Goal: Task Accomplishment & Management: Manage account settings

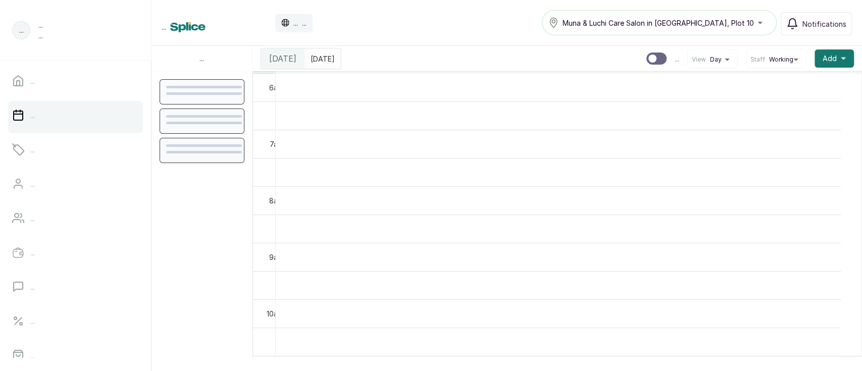
scroll to position [339, 0]
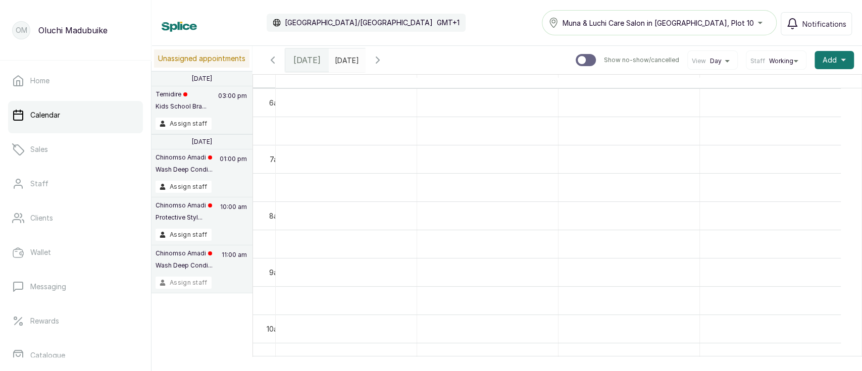
click at [194, 283] on button "Assign staff" at bounding box center [183, 283] width 56 height 12
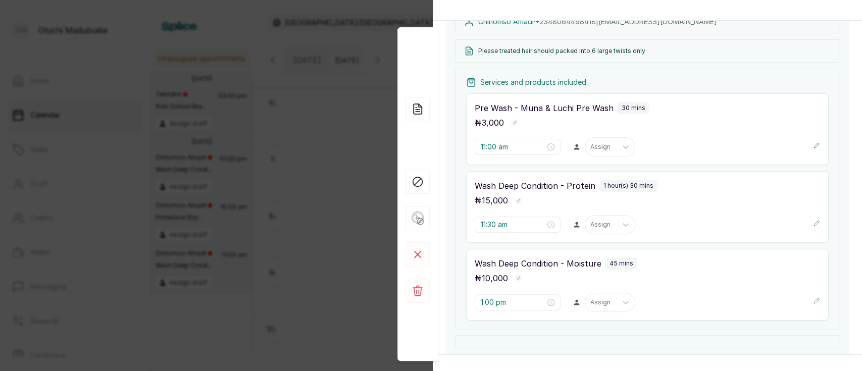
scroll to position [138, 0]
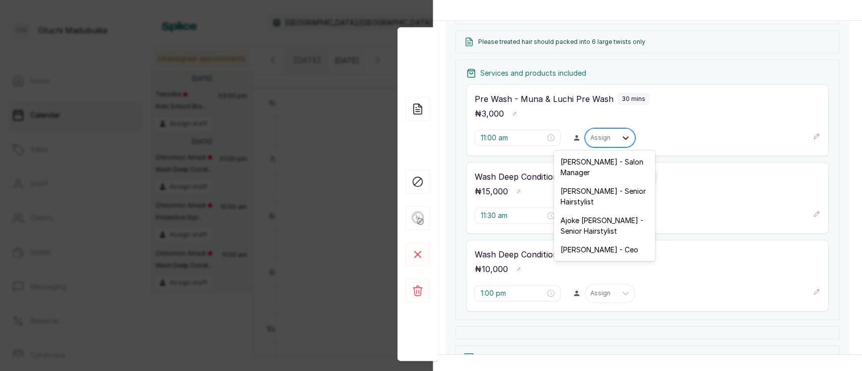
click at [616, 137] on div at bounding box center [625, 138] width 18 height 18
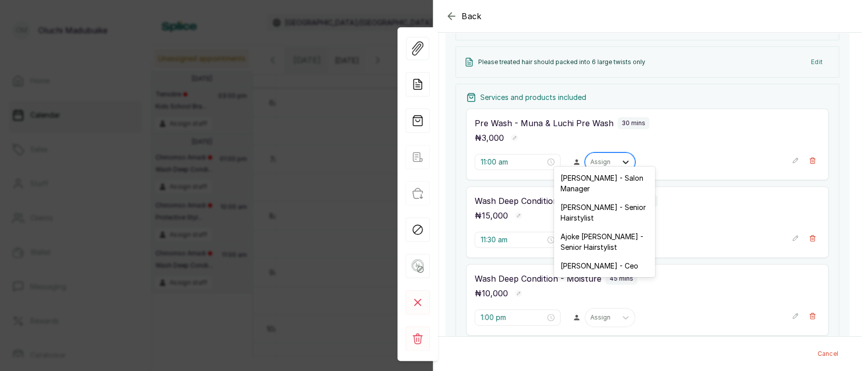
scroll to position [146, 0]
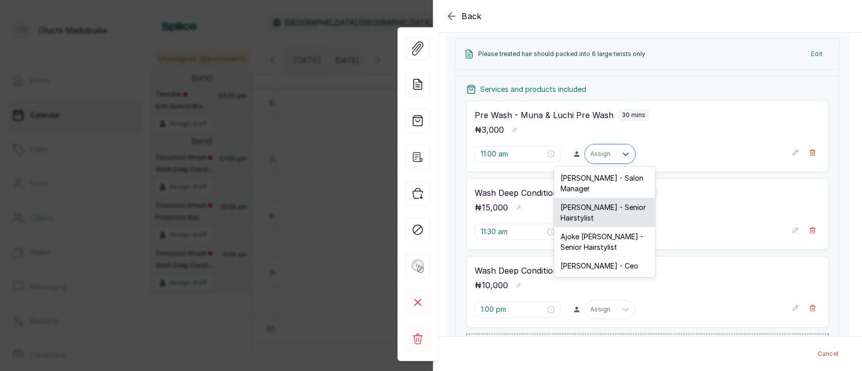
click at [618, 213] on div "[PERSON_NAME] - Senior Hairstylist" at bounding box center [604, 212] width 101 height 29
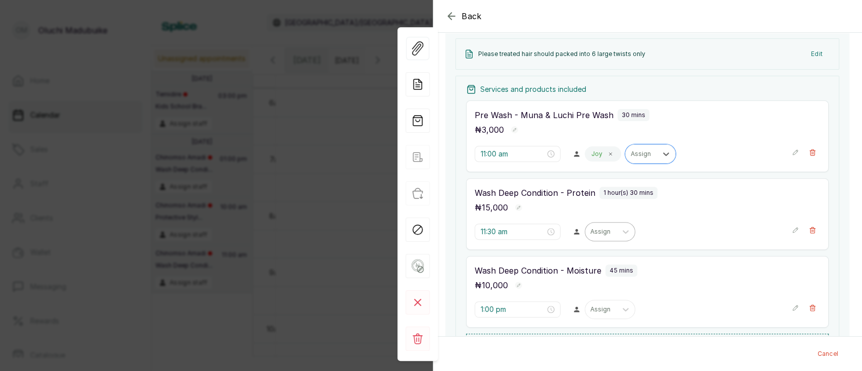
click at [606, 237] on div "Assign" at bounding box center [600, 231] width 31 height 13
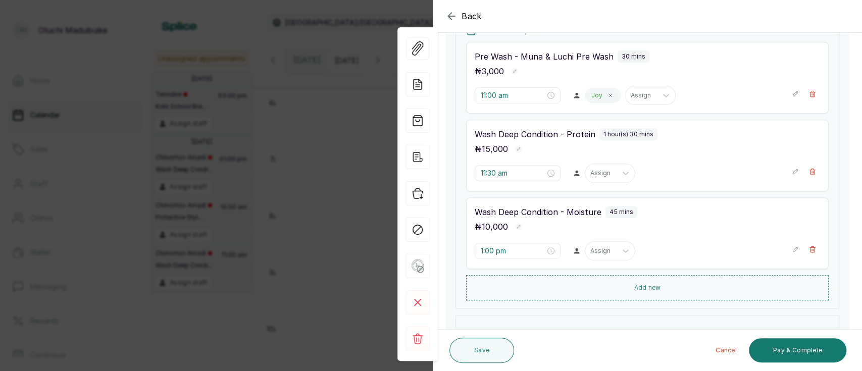
scroll to position [205, 0]
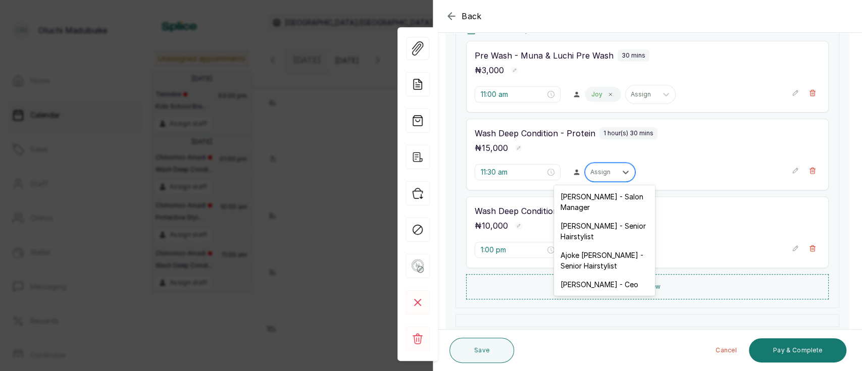
click at [594, 178] on div "Assign" at bounding box center [609, 172] width 50 height 19
click at [608, 234] on div "[PERSON_NAME] - Senior Hairstylist" at bounding box center [604, 231] width 101 height 29
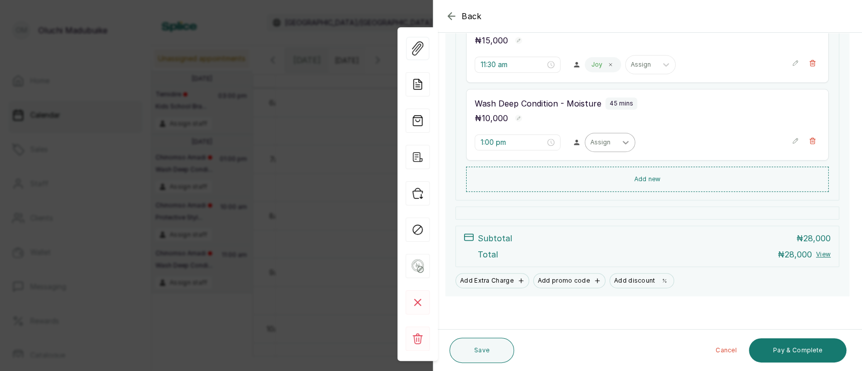
scroll to position [314, 0]
click at [616, 142] on div at bounding box center [625, 141] width 18 height 18
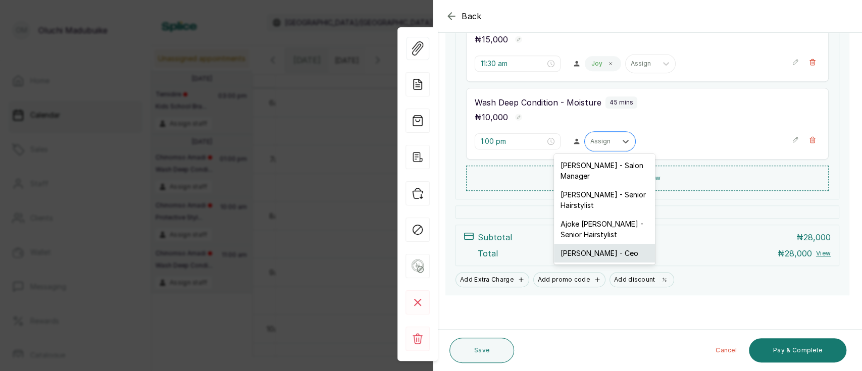
click at [636, 252] on div "[PERSON_NAME] - Ceo" at bounding box center [604, 253] width 101 height 19
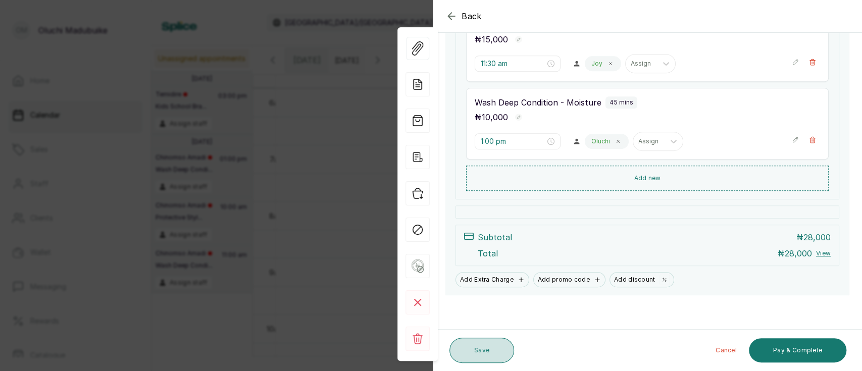
click at [468, 347] on button "Save" at bounding box center [481, 350] width 65 height 25
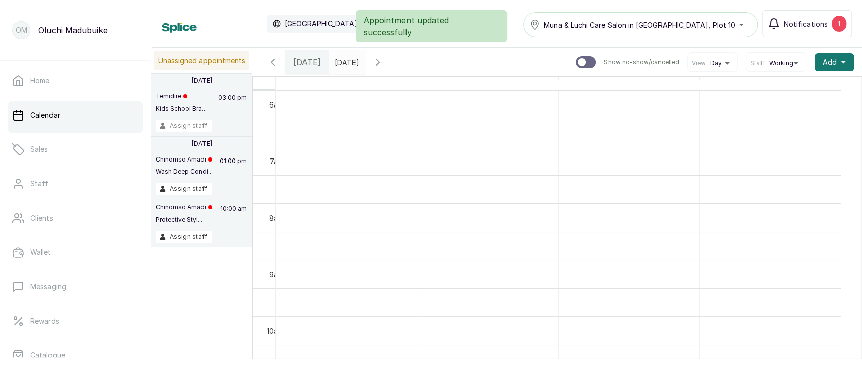
click at [193, 125] on button "Assign staff" at bounding box center [183, 126] width 56 height 12
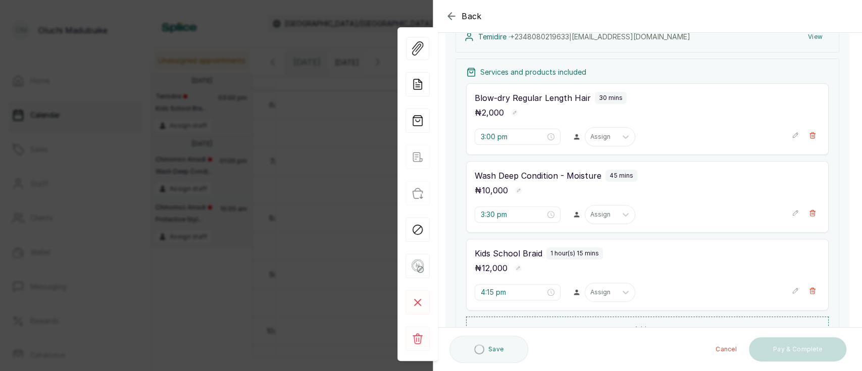
scroll to position [129, 0]
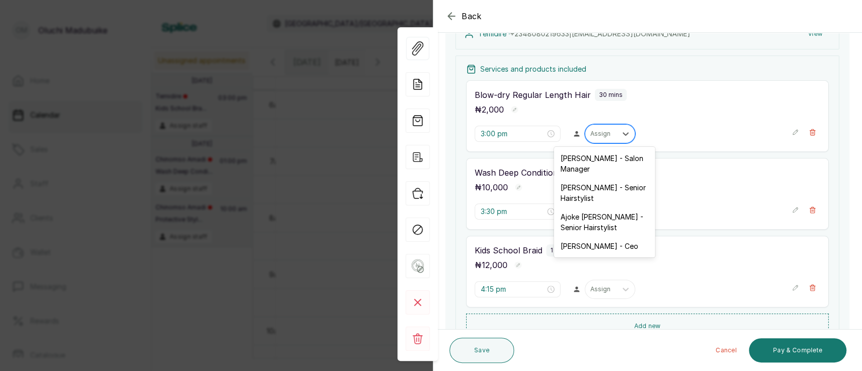
click at [604, 134] on div at bounding box center [600, 133] width 21 height 9
click at [638, 243] on div "[PERSON_NAME] - Ceo" at bounding box center [604, 246] width 101 height 19
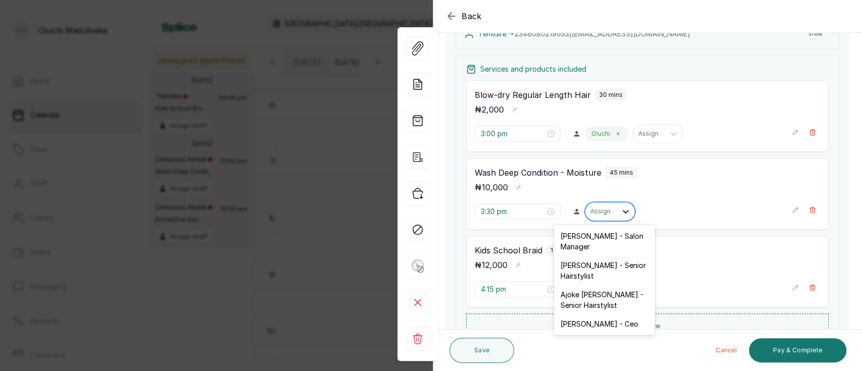
click at [616, 211] on div at bounding box center [625, 211] width 18 height 18
click at [640, 325] on div "[PERSON_NAME] - Ceo" at bounding box center [604, 323] width 101 height 19
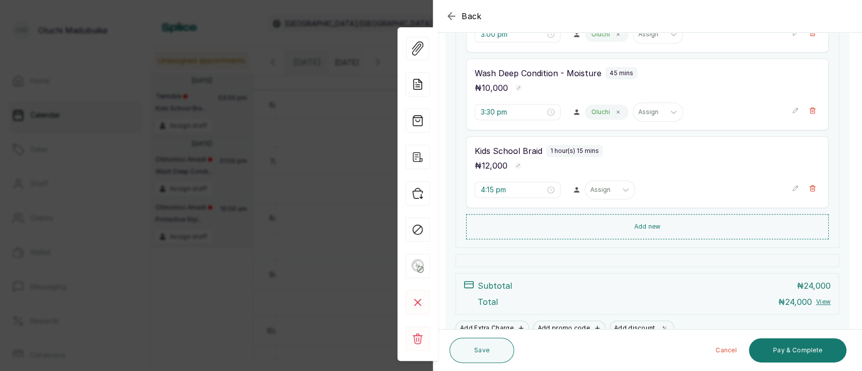
scroll to position [230, 0]
click at [616, 185] on div at bounding box center [625, 188] width 18 height 18
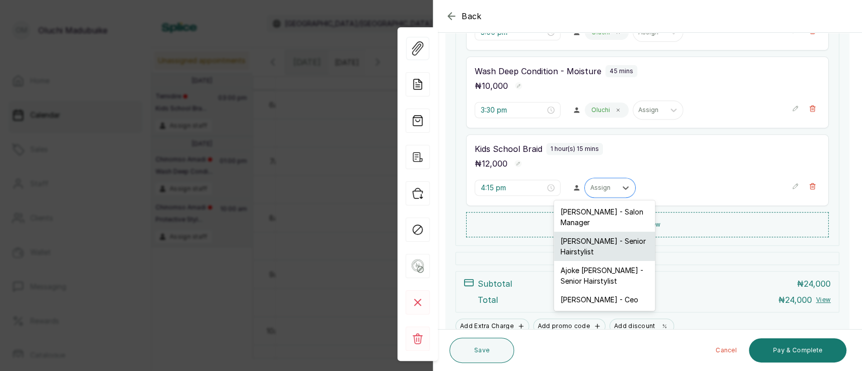
click at [625, 250] on div "[PERSON_NAME] - Senior Hairstylist" at bounding box center [604, 246] width 101 height 29
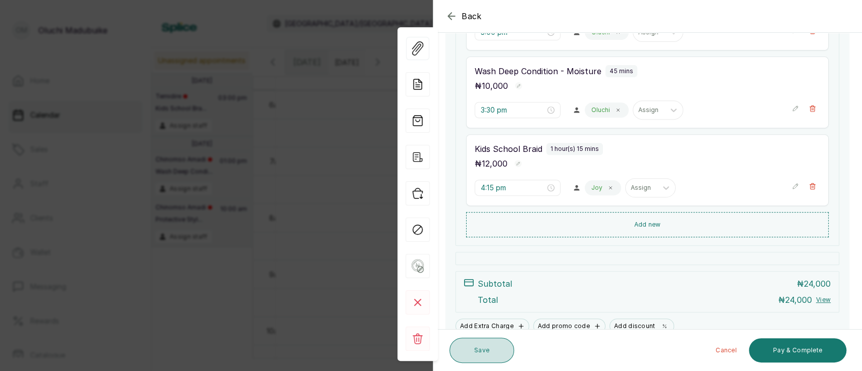
click at [501, 347] on button "Save" at bounding box center [481, 350] width 65 height 25
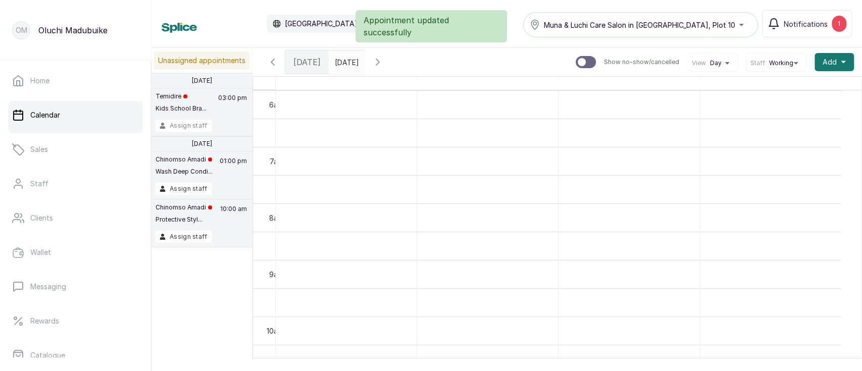
click at [190, 123] on button "Assign staff" at bounding box center [183, 126] width 56 height 12
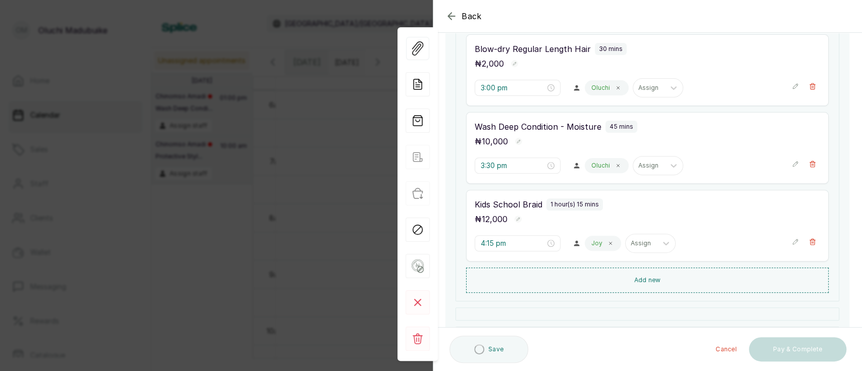
scroll to position [176, 0]
click at [652, 83] on div at bounding box center [648, 86] width 21 height 9
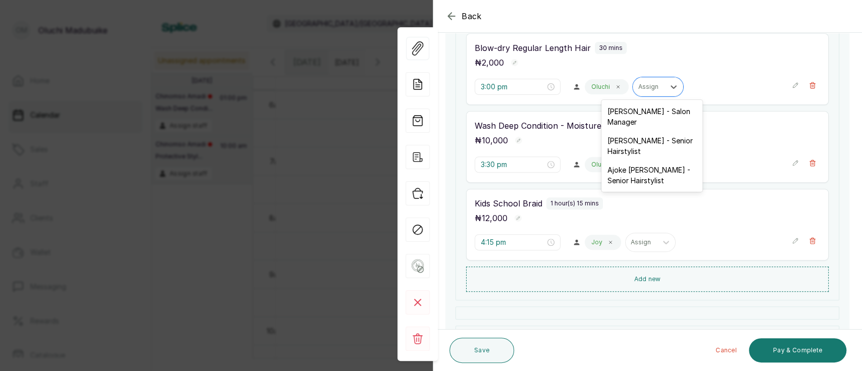
click at [848, 95] on div "[DATE] 03:00 PM Edit Temidire · [PHONE_NUMBER] | [EMAIL_ADDRESS][DOMAIN_NAME] V…" at bounding box center [647, 161] width 428 height 470
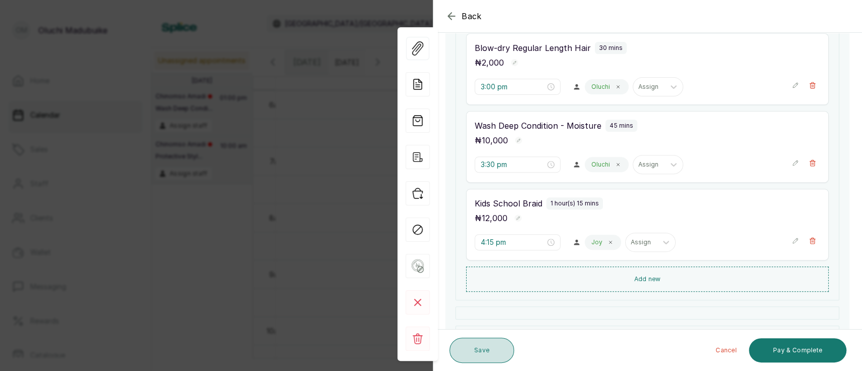
click at [484, 353] on button "Save" at bounding box center [481, 350] width 65 height 25
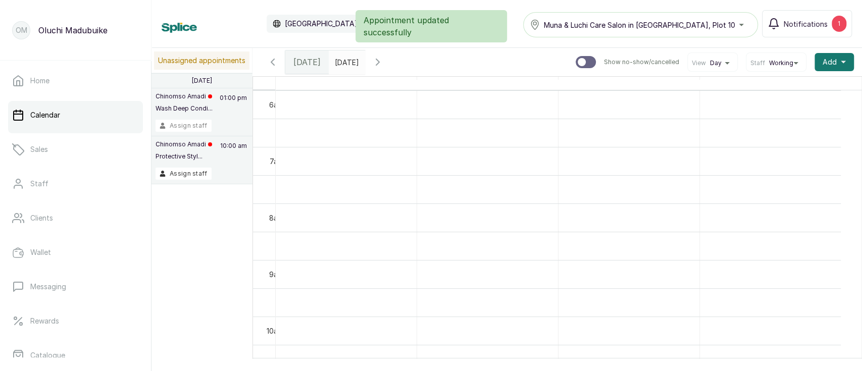
click at [180, 132] on button "Assign staff" at bounding box center [183, 126] width 56 height 12
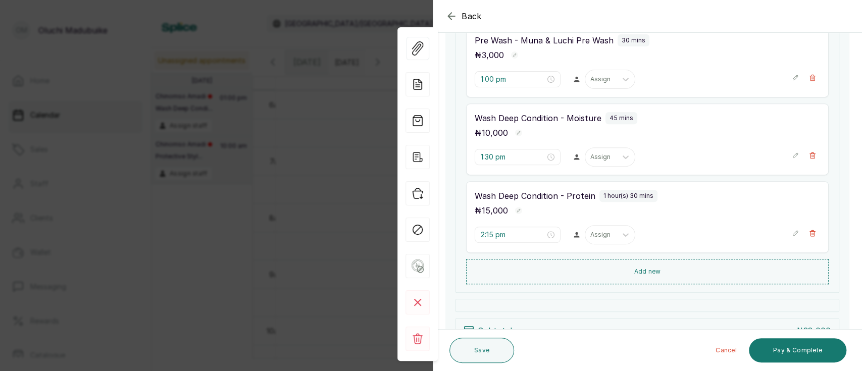
scroll to position [225, 0]
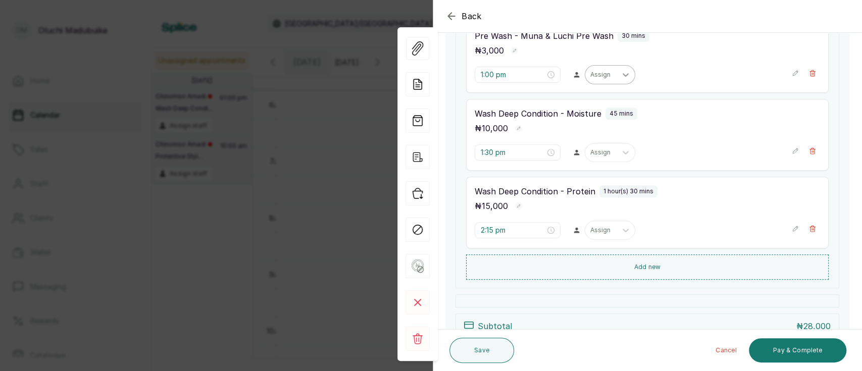
click at [620, 77] on icon at bounding box center [625, 75] width 10 height 10
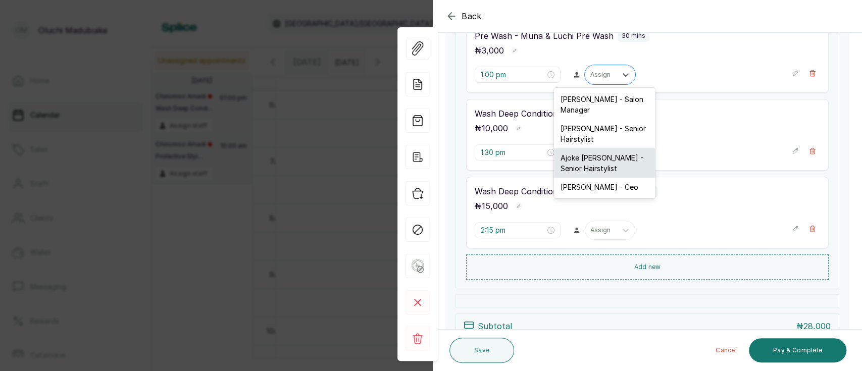
click at [602, 165] on div "Ajoke [PERSON_NAME] - Senior Hairstylist" at bounding box center [604, 162] width 101 height 29
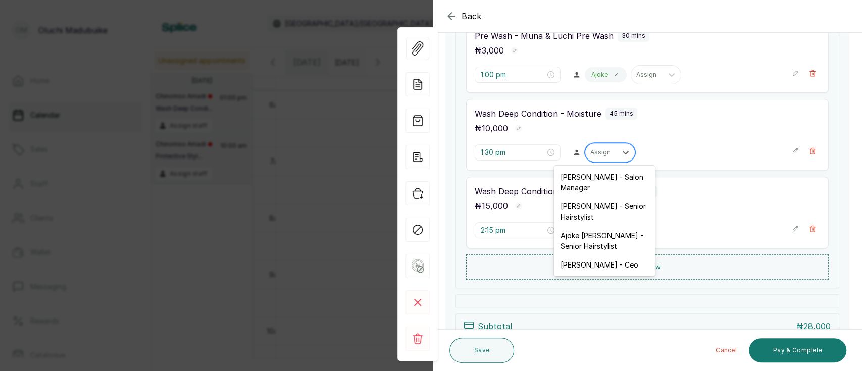
click at [600, 148] on div at bounding box center [600, 152] width 21 height 9
click at [616, 236] on div "Ajoke [PERSON_NAME] - Senior Hairstylist" at bounding box center [604, 240] width 101 height 29
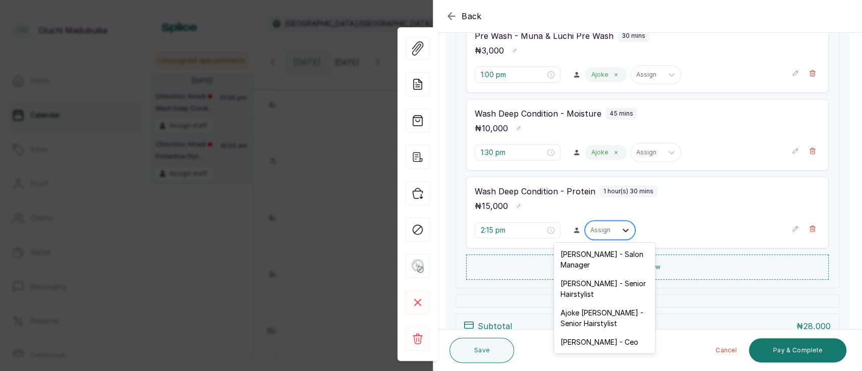
click at [616, 228] on div at bounding box center [625, 230] width 18 height 18
click at [614, 343] on div "[PERSON_NAME] - Ceo" at bounding box center [604, 342] width 101 height 19
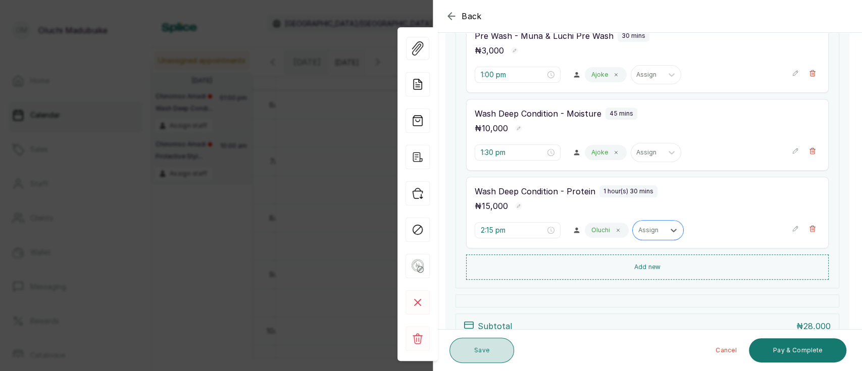
click at [502, 357] on button "Save" at bounding box center [481, 350] width 65 height 25
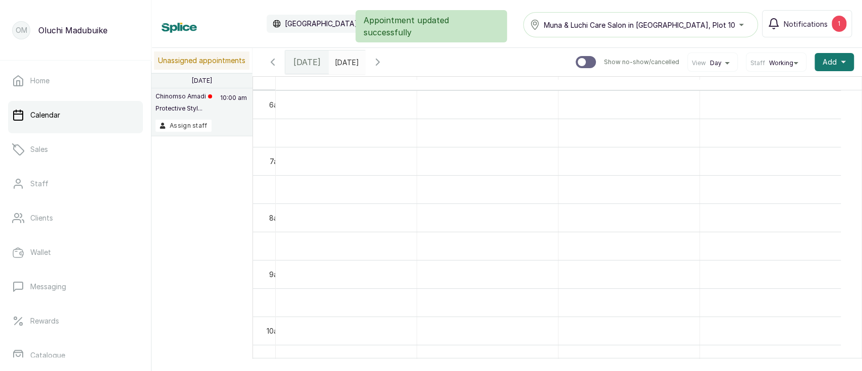
click at [184, 134] on div "Chinomso Amadi Protective Styl... 10:00 am Assign staff" at bounding box center [201, 112] width 101 height 48
click at [184, 132] on button "Assign staff" at bounding box center [183, 126] width 56 height 12
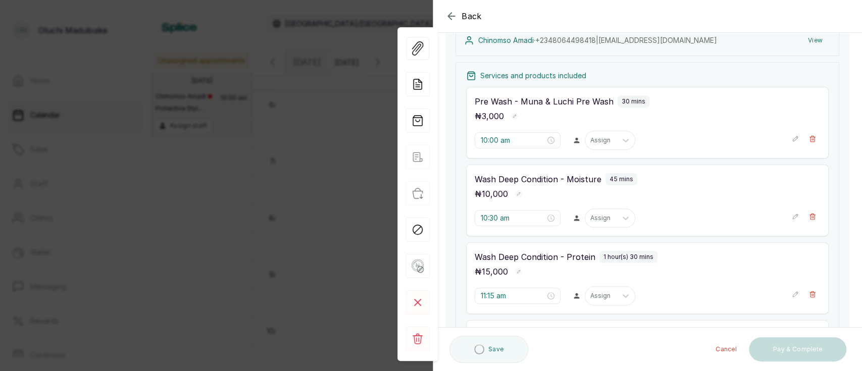
scroll to position [144, 0]
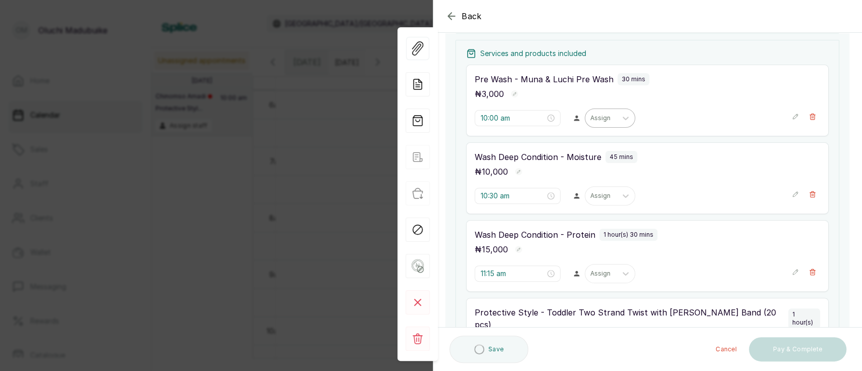
click at [610, 120] on div "Assign" at bounding box center [600, 118] width 31 height 13
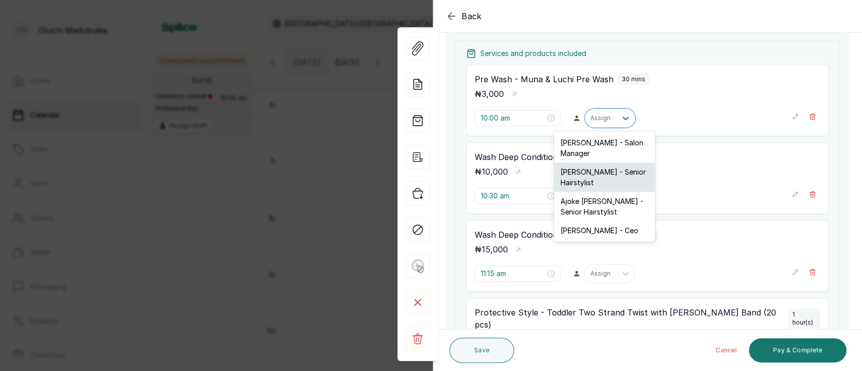
click at [611, 175] on div "[PERSON_NAME] - Senior Hairstylist" at bounding box center [604, 177] width 101 height 29
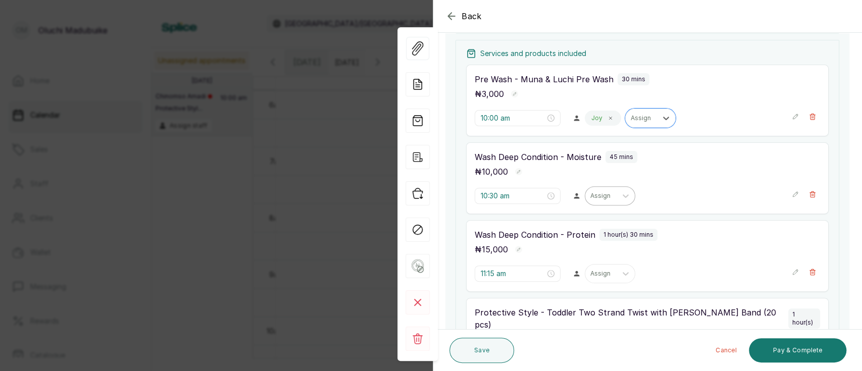
click at [609, 192] on div "Assign" at bounding box center [600, 195] width 31 height 13
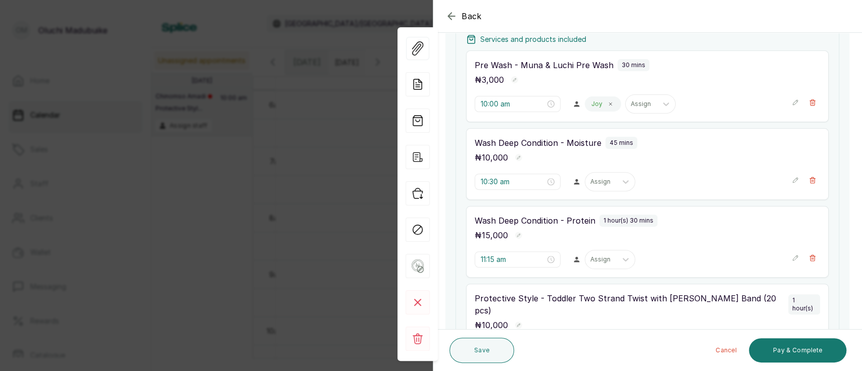
scroll to position [160, 0]
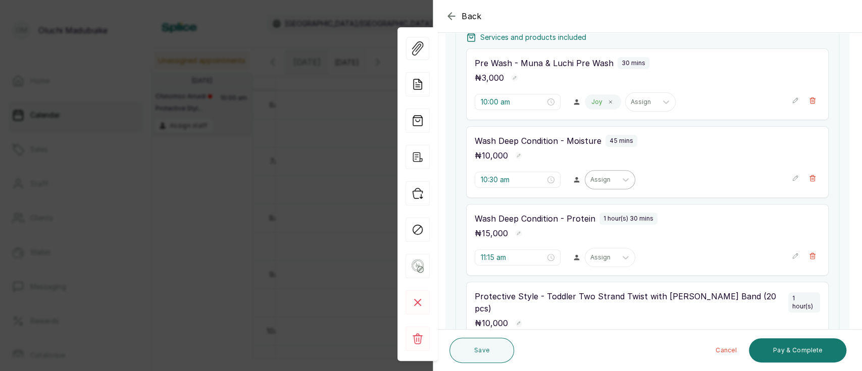
click at [602, 188] on div "Assign" at bounding box center [609, 179] width 50 height 19
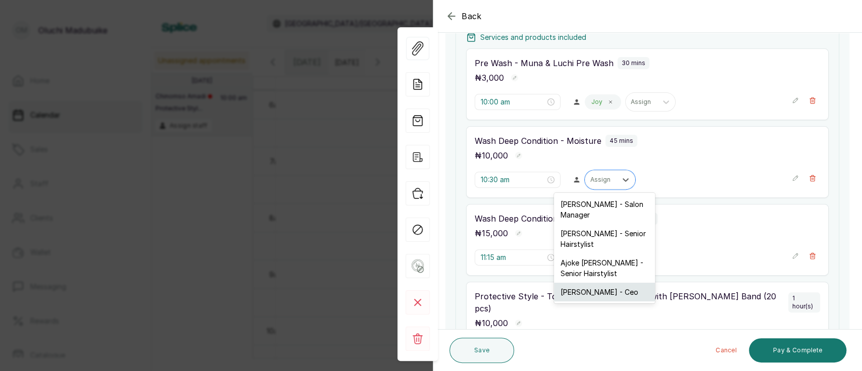
click at [605, 288] on div "[PERSON_NAME] - Ceo" at bounding box center [604, 292] width 101 height 19
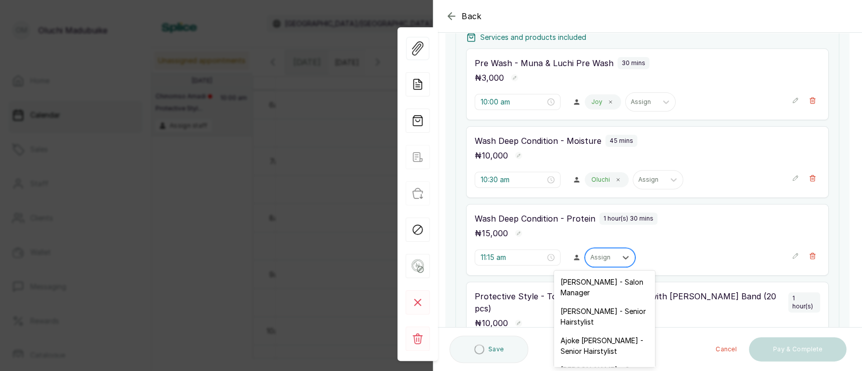
click at [606, 256] on div at bounding box center [600, 257] width 21 height 9
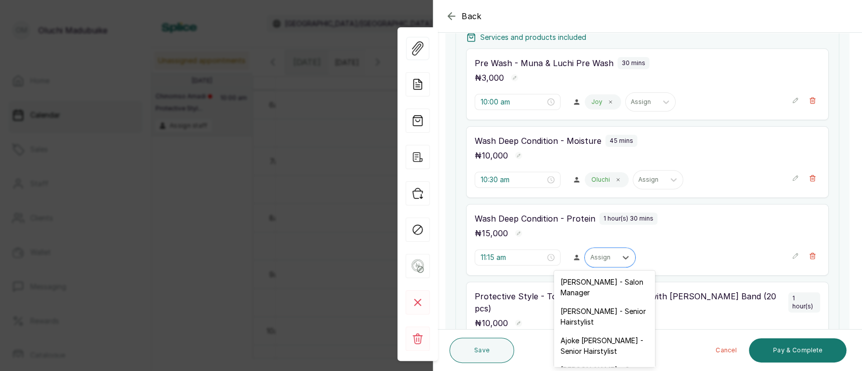
scroll to position [35, 0]
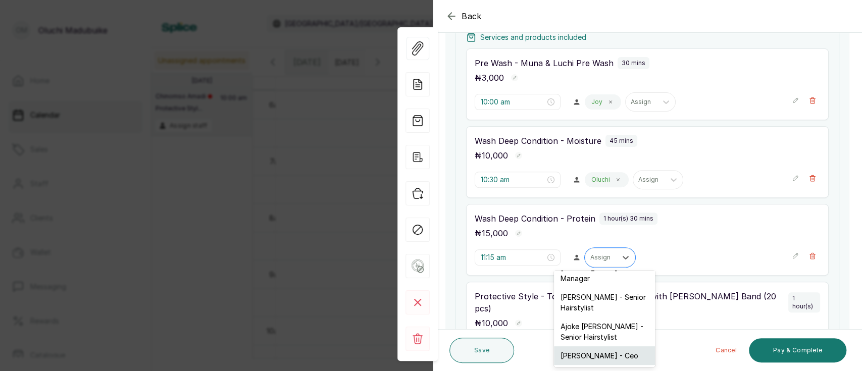
click at [611, 346] on div "[PERSON_NAME] - Ceo" at bounding box center [604, 355] width 101 height 19
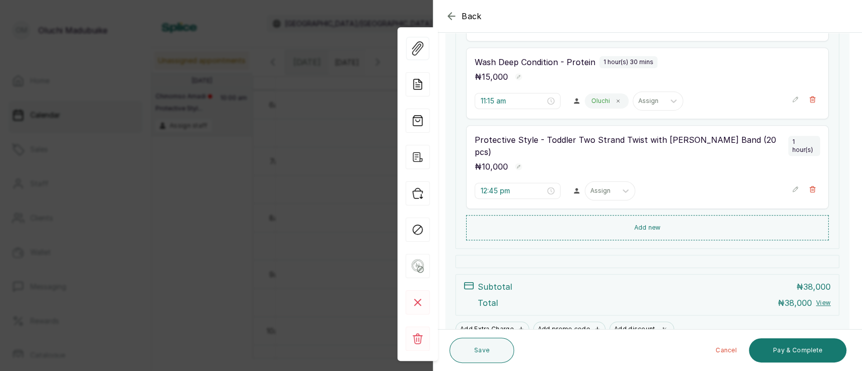
scroll to position [319, 0]
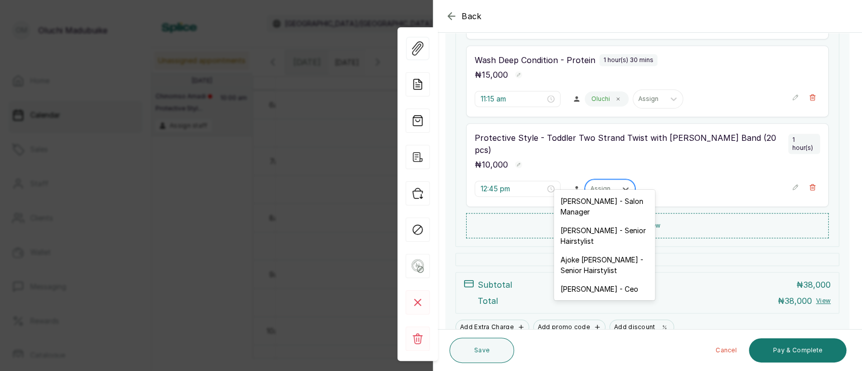
click at [610, 182] on div "Assign" at bounding box center [600, 188] width 31 height 13
click at [606, 253] on div "Ajoke [PERSON_NAME] - Senior Hairstylist" at bounding box center [604, 264] width 101 height 29
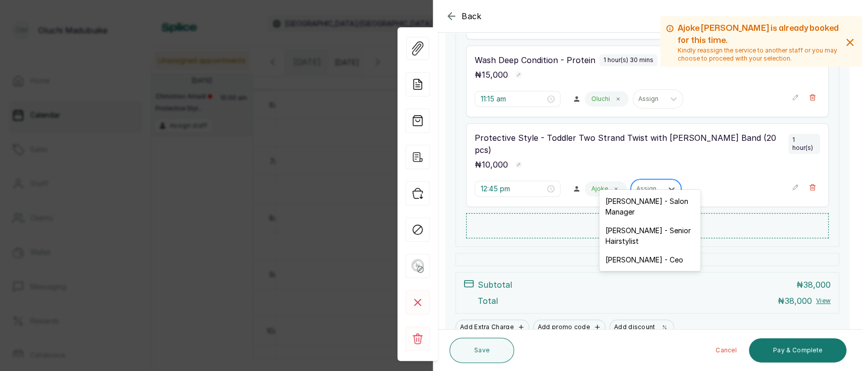
click at [638, 184] on div at bounding box center [646, 188] width 21 height 9
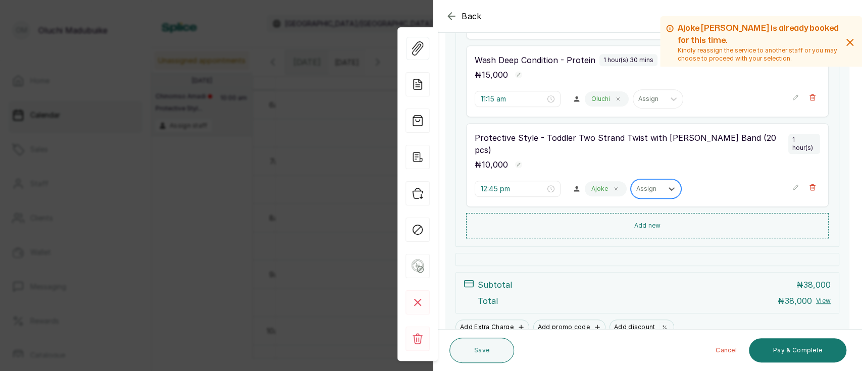
click at [638, 184] on div at bounding box center [646, 188] width 21 height 9
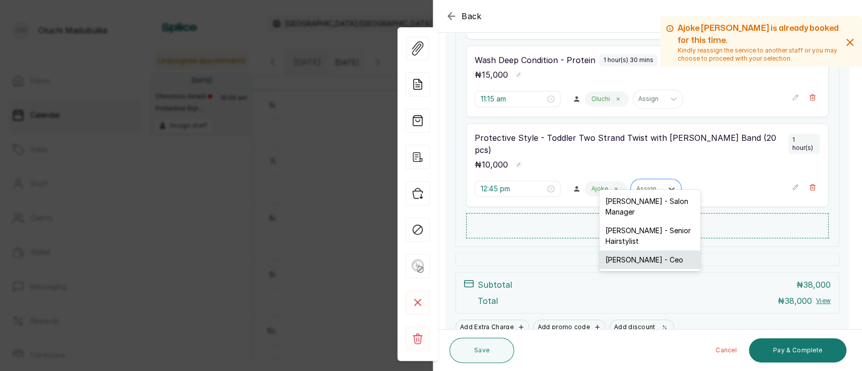
click at [640, 257] on div "[PERSON_NAME] - Ceo" at bounding box center [649, 259] width 101 height 19
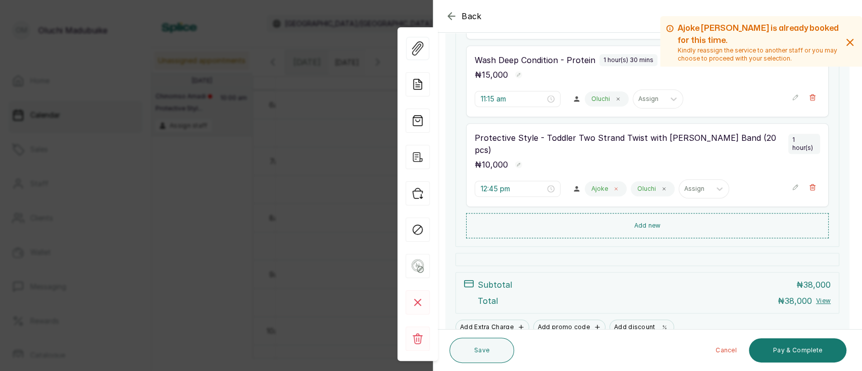
click at [613, 186] on icon at bounding box center [615, 188] width 5 height 5
click at [615, 186] on icon at bounding box center [617, 188] width 5 height 5
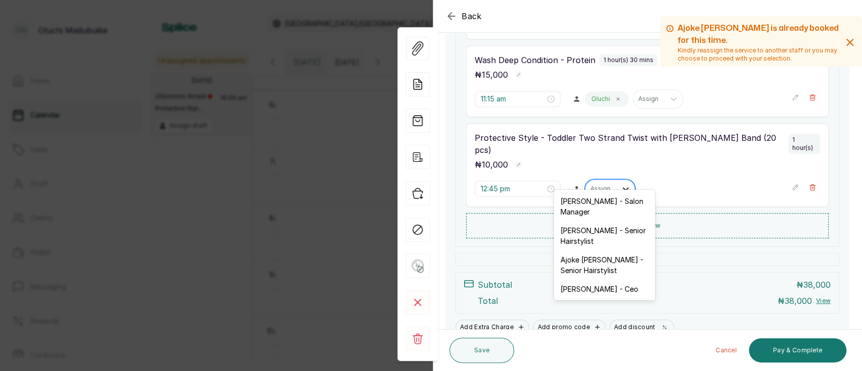
click at [616, 180] on div at bounding box center [625, 189] width 18 height 18
click at [601, 231] on div "[PERSON_NAME] - Senior Hairstylist" at bounding box center [604, 235] width 101 height 29
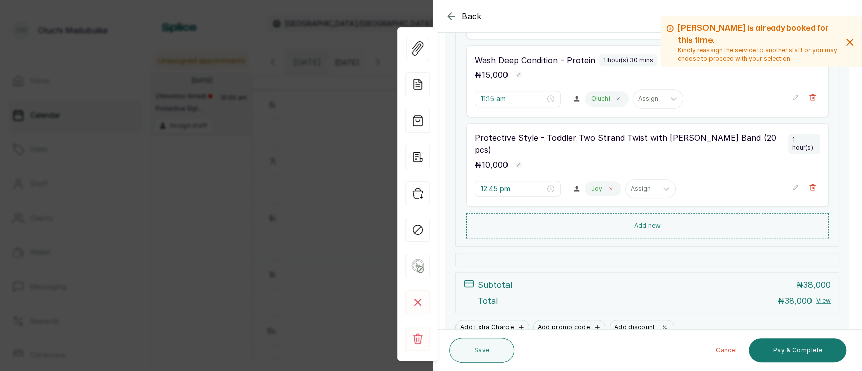
click at [604, 181] on div "Joy" at bounding box center [602, 188] width 36 height 15
click at [608, 186] on icon at bounding box center [610, 188] width 5 height 5
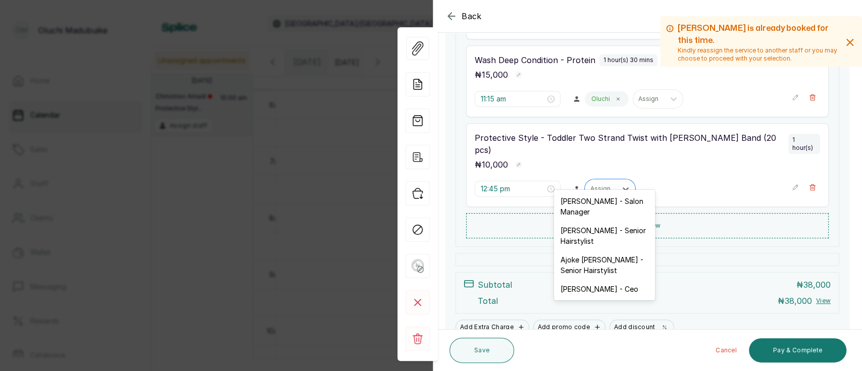
click at [604, 184] on div at bounding box center [600, 188] width 21 height 9
click at [599, 285] on div "[PERSON_NAME] - Ceo" at bounding box center [604, 289] width 101 height 19
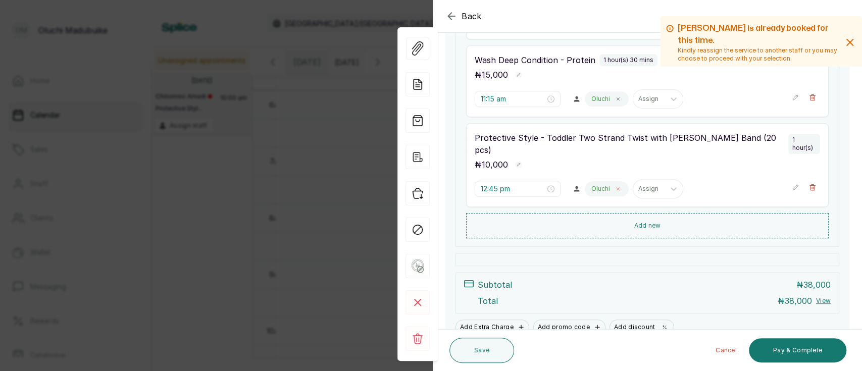
click at [615, 186] on icon at bounding box center [617, 188] width 5 height 5
click at [489, 355] on button "Save" at bounding box center [481, 350] width 65 height 25
click at [620, 184] on icon at bounding box center [625, 189] width 10 height 10
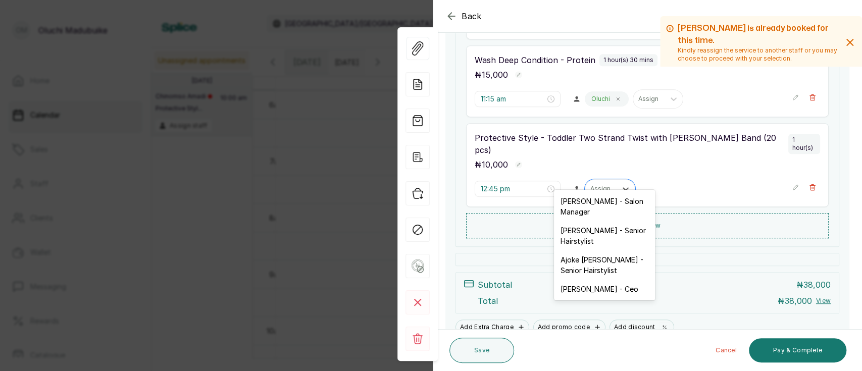
click at [454, 17] on icon "button" at bounding box center [451, 16] width 12 height 12
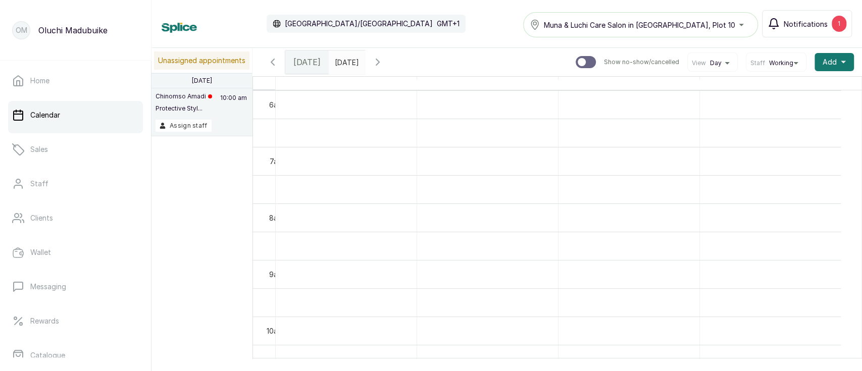
click at [787, 26] on span "Notifications" at bounding box center [805, 24] width 44 height 11
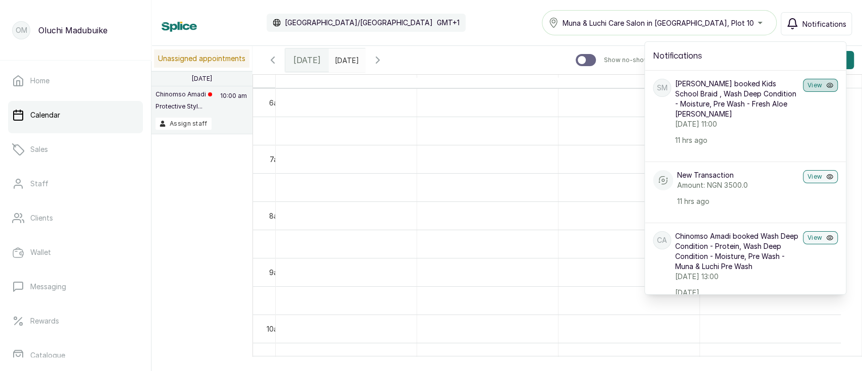
click at [826, 85] on icon "button" at bounding box center [829, 85] width 7 height 7
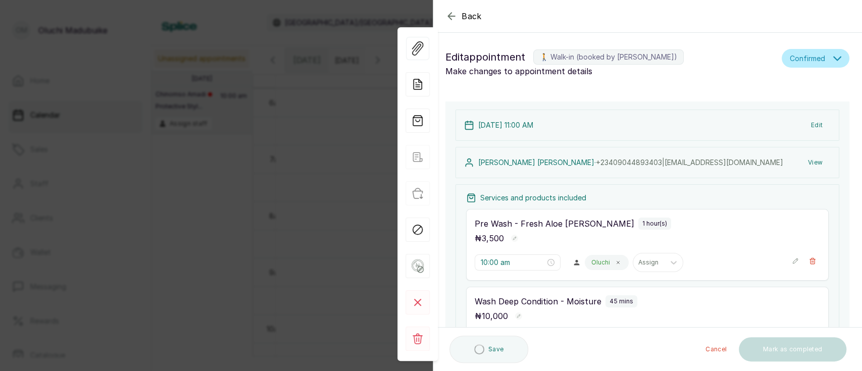
type input "11:00 am"
type input "12:00 pm"
type input "12:45 pm"
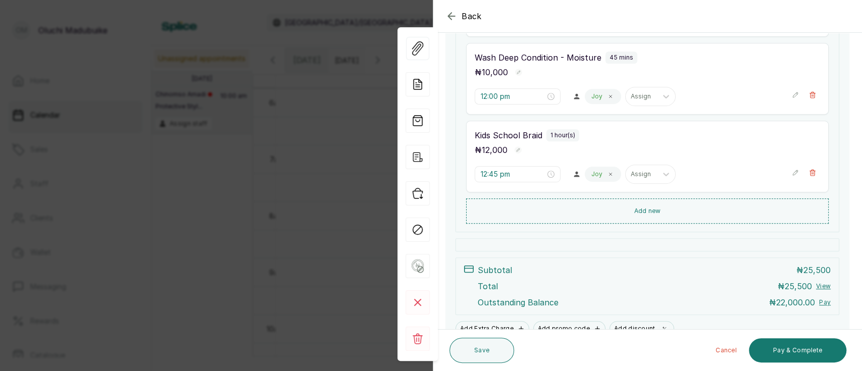
scroll to position [285, 0]
click at [505, 357] on button "Save" at bounding box center [481, 350] width 65 height 25
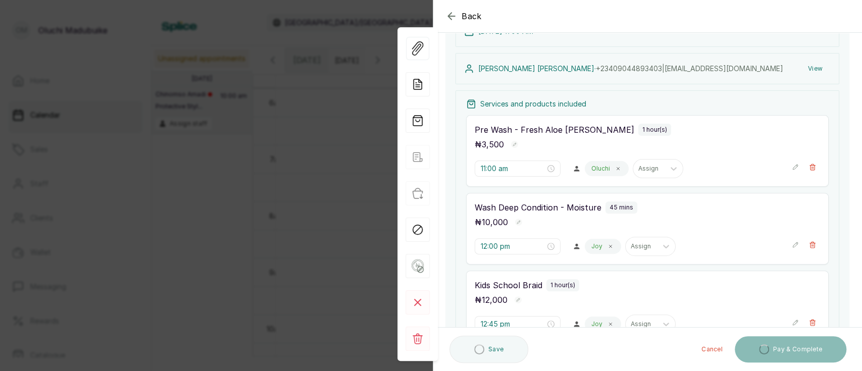
scroll to position [133, 0]
click at [399, 22] on div "View Forms Add note Add services and products View receipt Checkin Mark as no s…" at bounding box center [417, 194] width 40 height 362
click at [450, 17] on icon "button" at bounding box center [451, 16] width 12 height 12
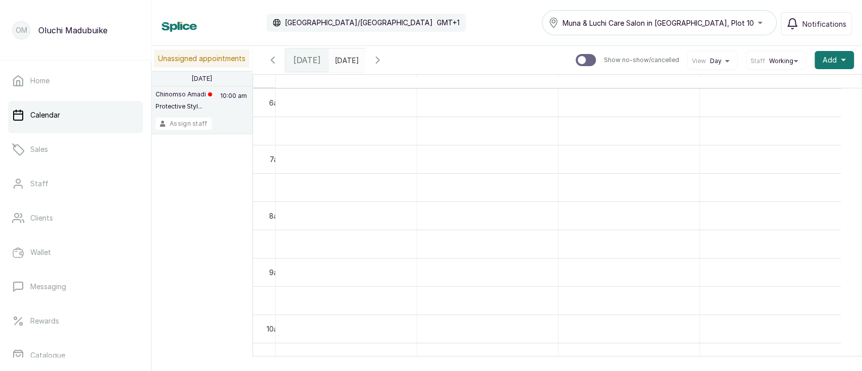
click at [188, 123] on button "Assign staff" at bounding box center [183, 124] width 56 height 12
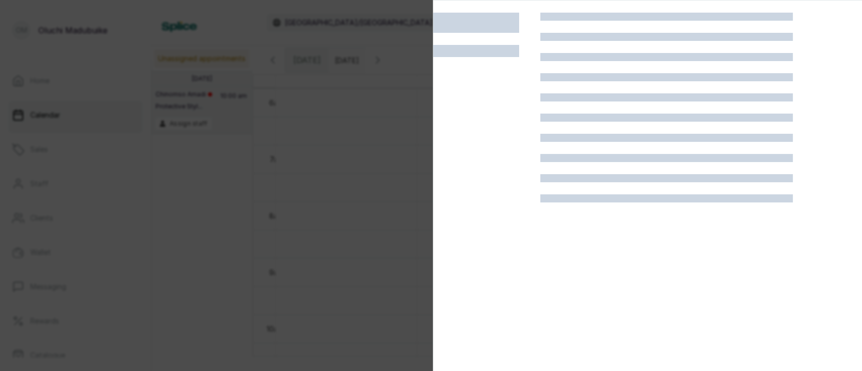
click at [224, 197] on div at bounding box center [431, 185] width 862 height 371
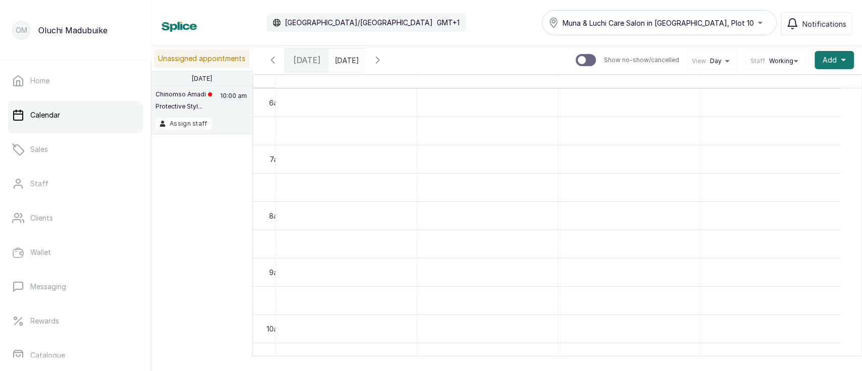
click at [384, 63] on icon "button" at bounding box center [377, 60] width 12 height 12
click at [379, 63] on icon "button" at bounding box center [377, 60] width 3 height 6
type input "dd/MM/yyyy"
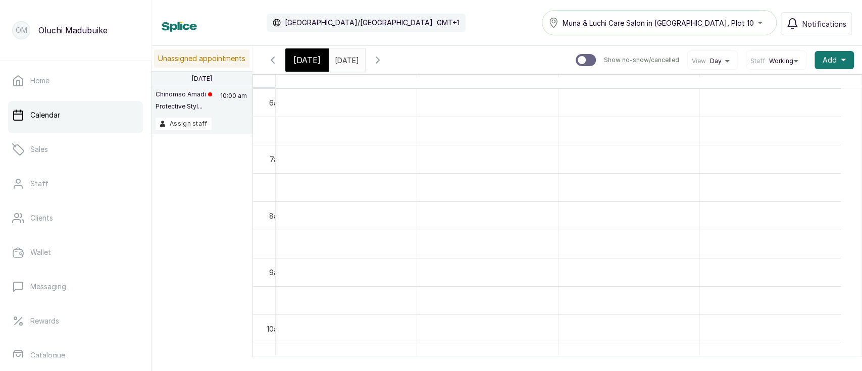
click at [345, 63] on input "dd/MM/yyyy" at bounding box center [337, 57] width 16 height 17
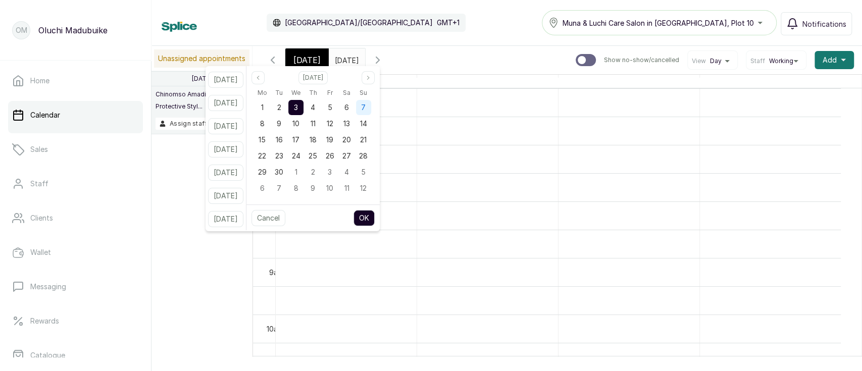
click at [365, 107] on span "7" at bounding box center [363, 107] width 5 height 9
click at [374, 217] on button "OK" at bounding box center [363, 218] width 21 height 16
type input "[DATE]"
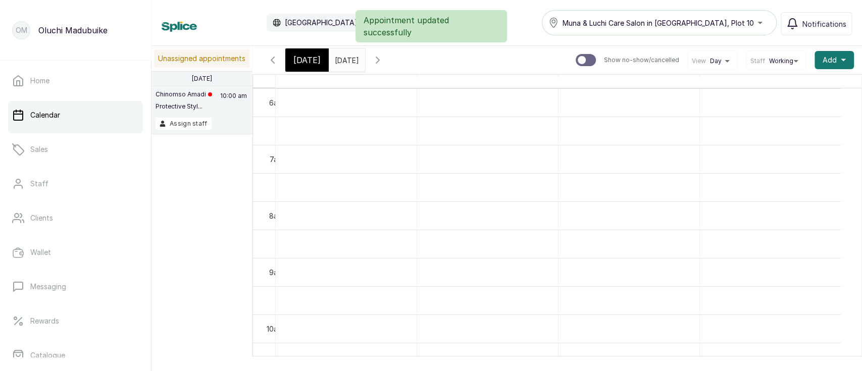
click at [345, 63] on input "[DATE]" at bounding box center [337, 57] width 16 height 17
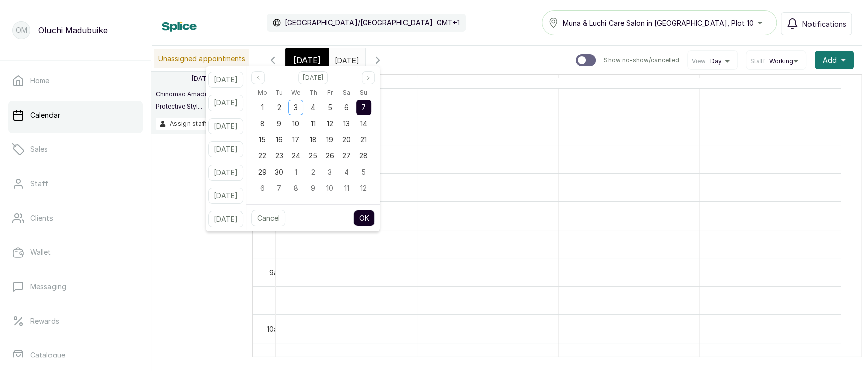
click at [345, 63] on input "[DATE]" at bounding box center [337, 57] width 16 height 17
click at [371, 109] on div "7" at bounding box center [363, 107] width 15 height 15
click at [371, 219] on button "OK" at bounding box center [363, 218] width 21 height 16
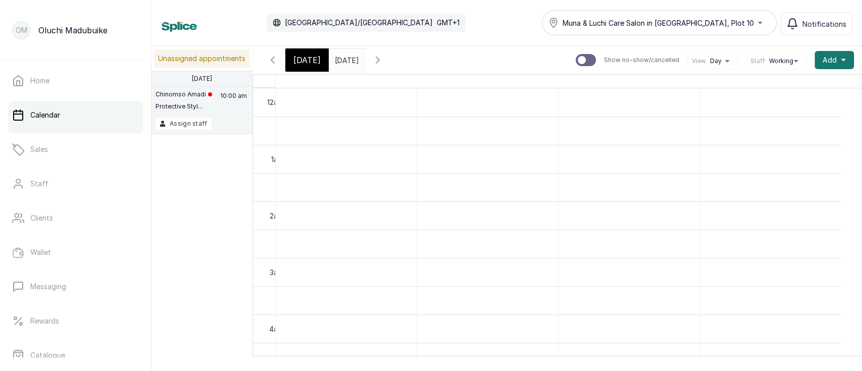
click at [384, 60] on icon "button" at bounding box center [377, 60] width 12 height 12
click at [273, 63] on icon "button" at bounding box center [272, 60] width 3 height 6
click at [198, 124] on button "Assign staff" at bounding box center [183, 124] width 56 height 12
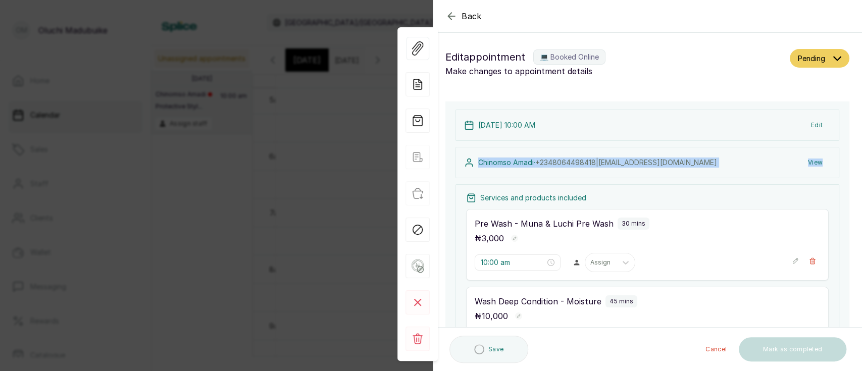
drag, startPoint x: 861, startPoint y: 137, endPoint x: 861, endPoint y: 180, distance: 42.4
click at [861, 180] on section "Back Appointment Details Edit appointment 💻 Booked Online Make changes to appoi…" at bounding box center [647, 185] width 429 height 371
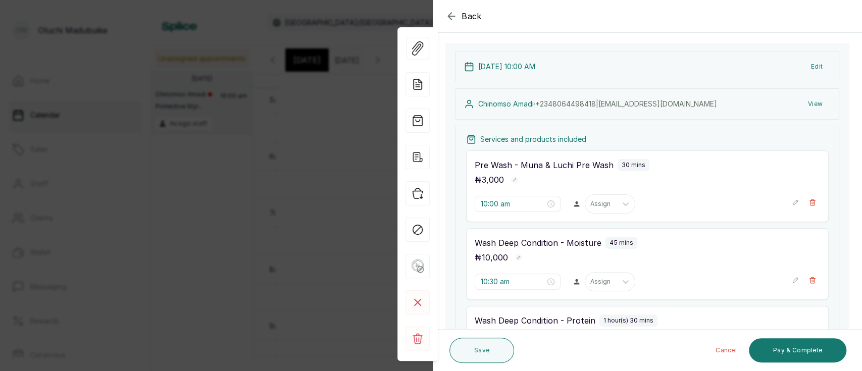
scroll to position [57, 0]
click at [806, 103] on button "View" at bounding box center [814, 106] width 31 height 18
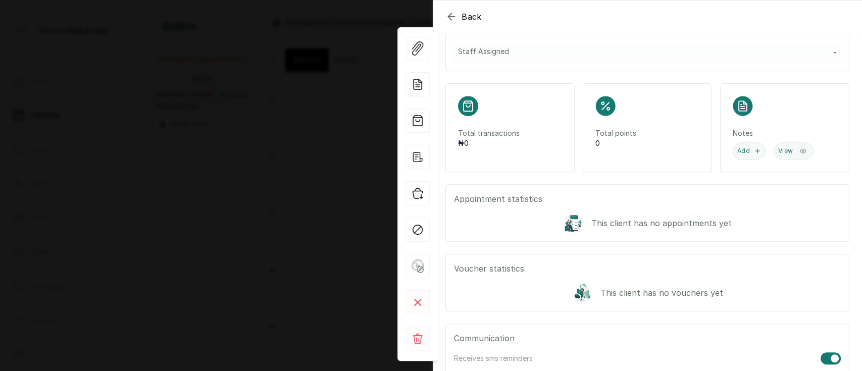
scroll to position [196, 0]
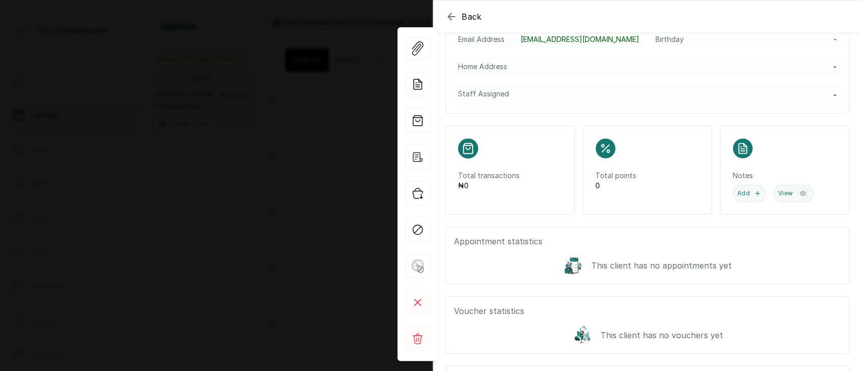
click at [450, 19] on icon "button" at bounding box center [451, 16] width 7 height 7
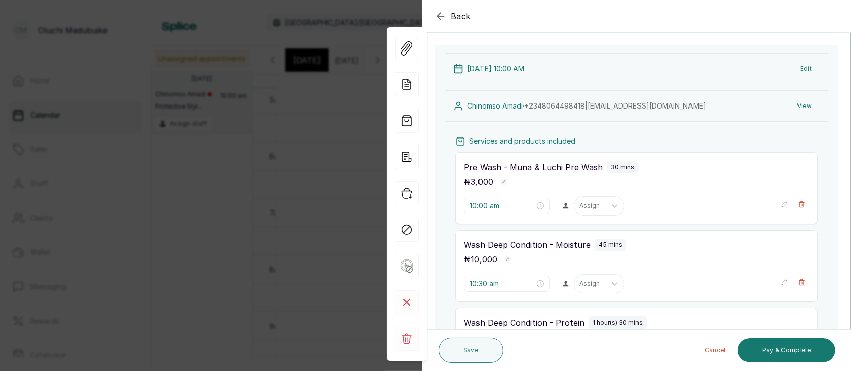
click at [450, 19] on button "Back" at bounding box center [453, 16] width 36 height 12
